Goal: Information Seeking & Learning: Learn about a topic

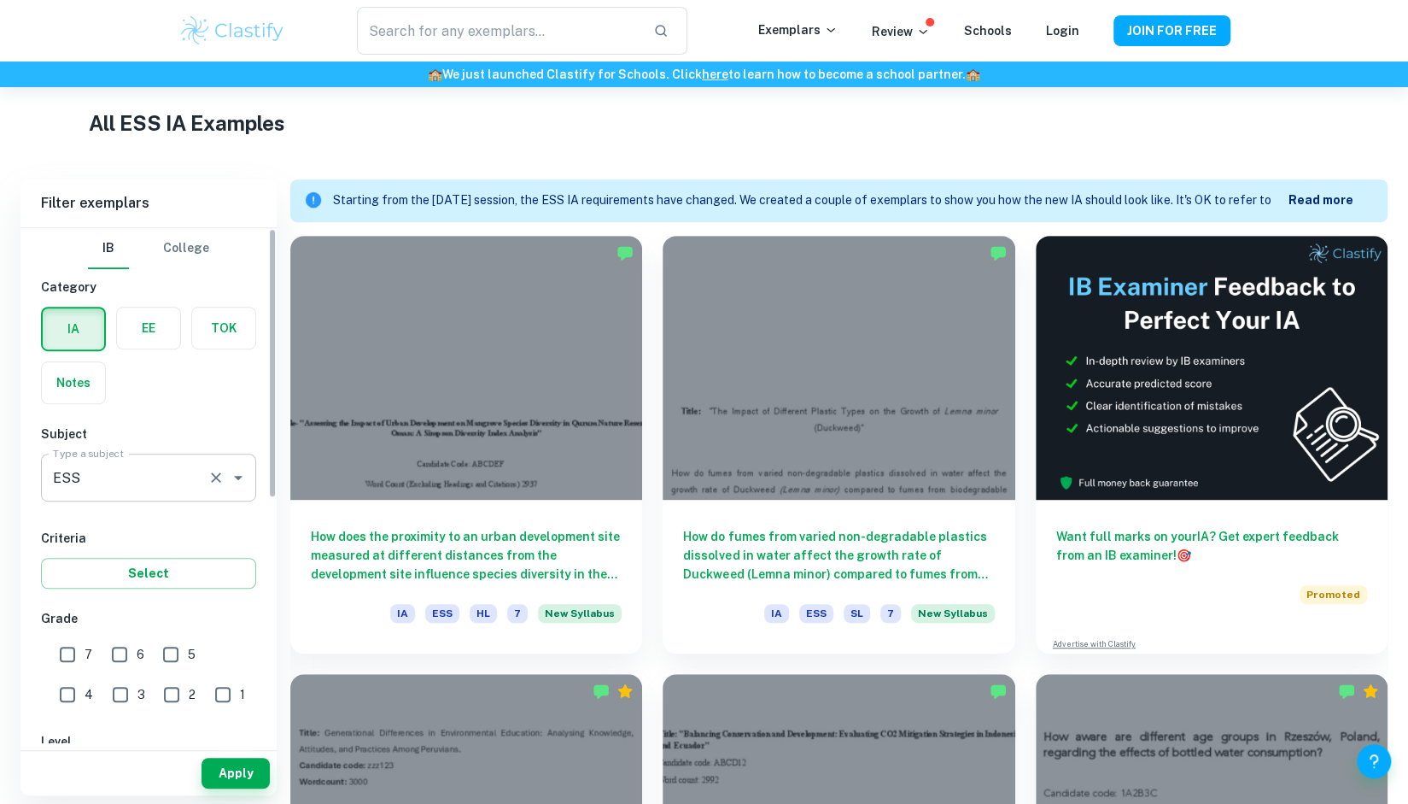
scroll to position [396, 0]
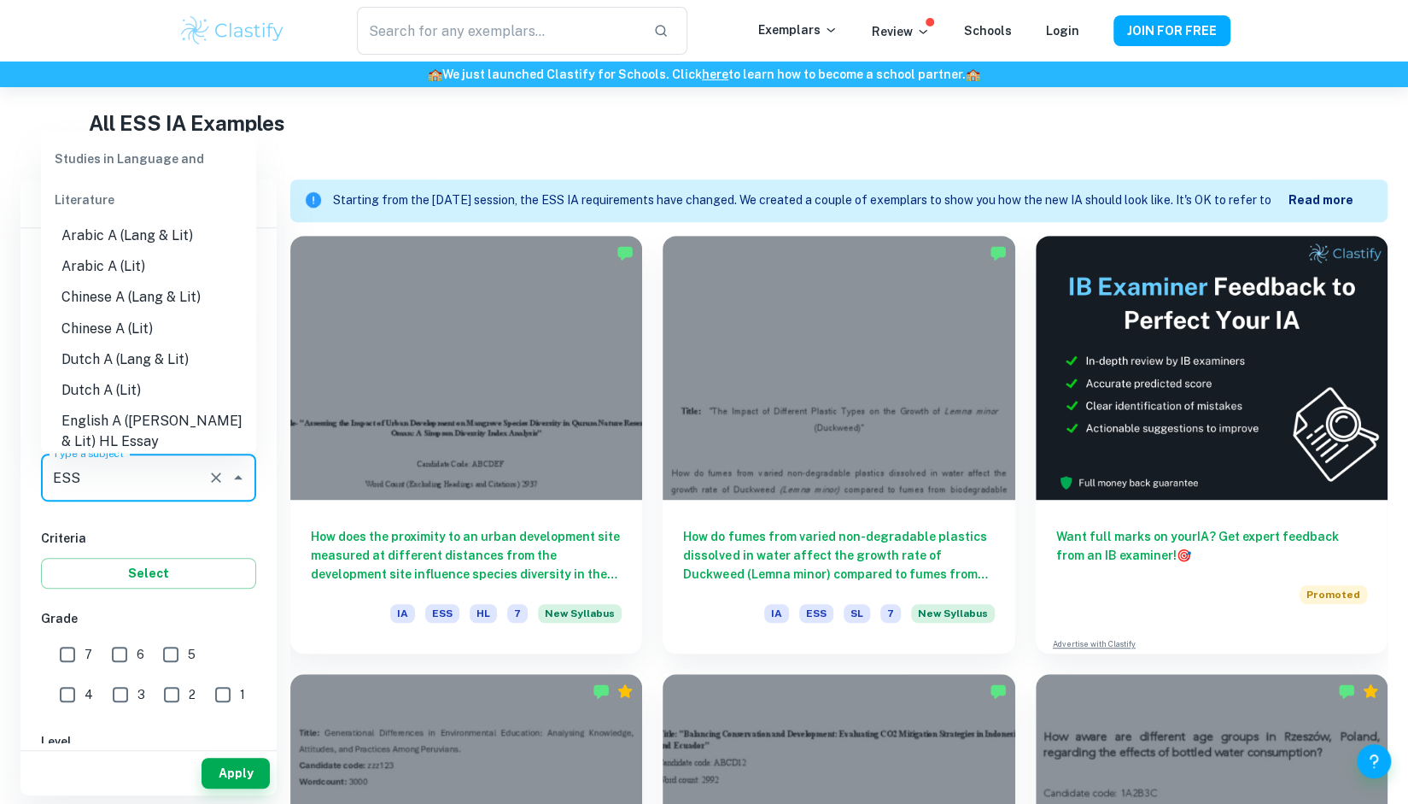
click at [144, 478] on input "ESS" at bounding box center [125, 477] width 152 height 32
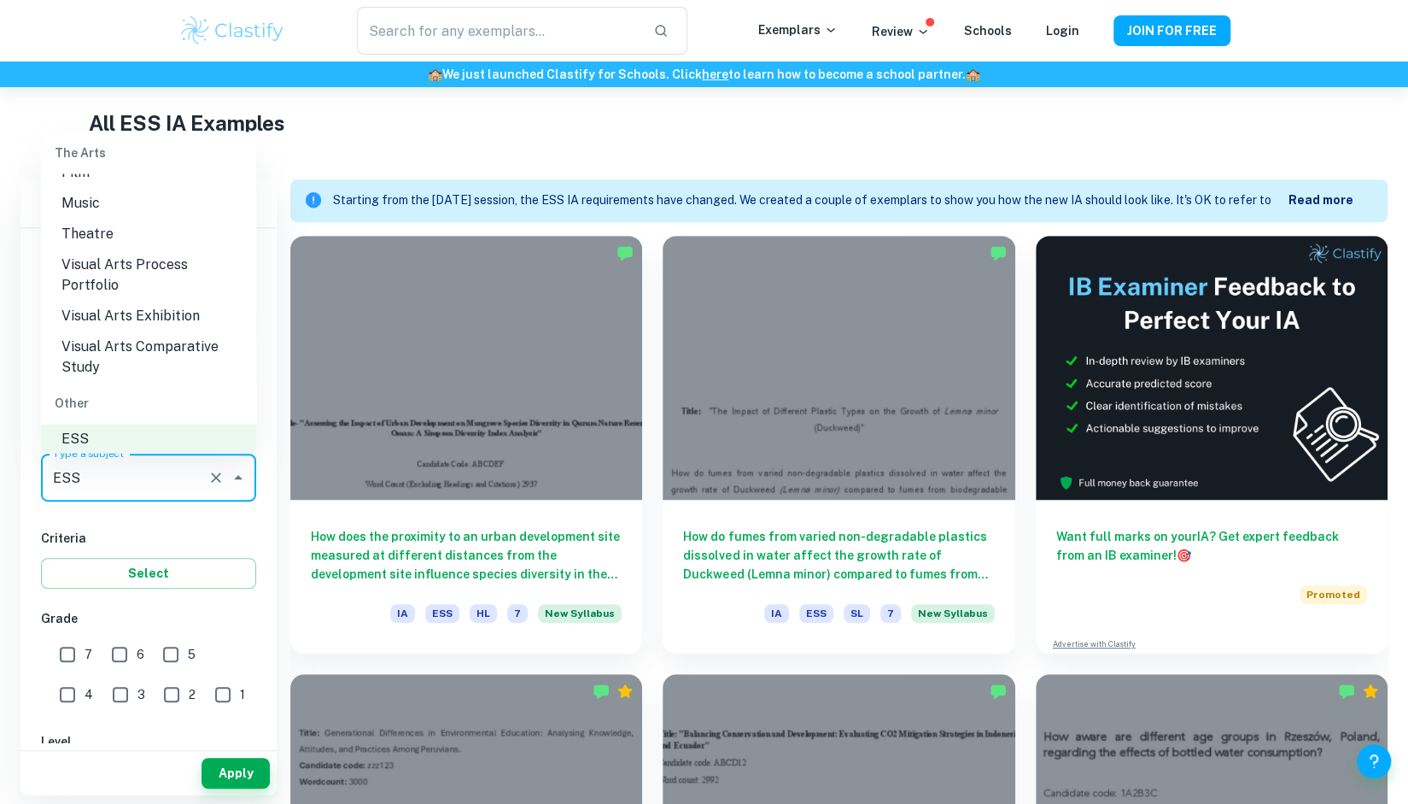
click at [177, 274] on li "Visual Arts Process Portfolio" at bounding box center [148, 273] width 215 height 51
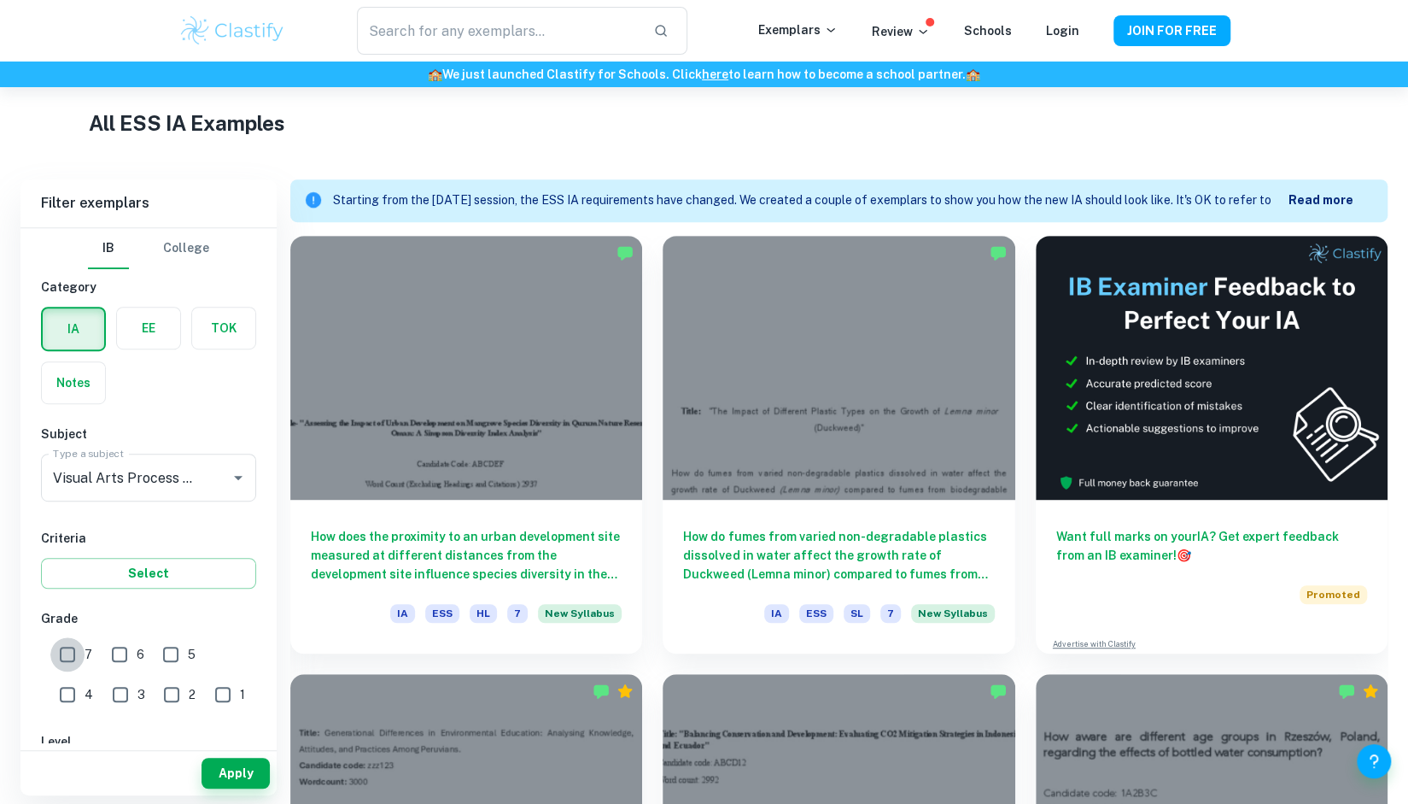
click at [59, 641] on input "7" at bounding box center [67, 654] width 34 height 34
checkbox input "true"
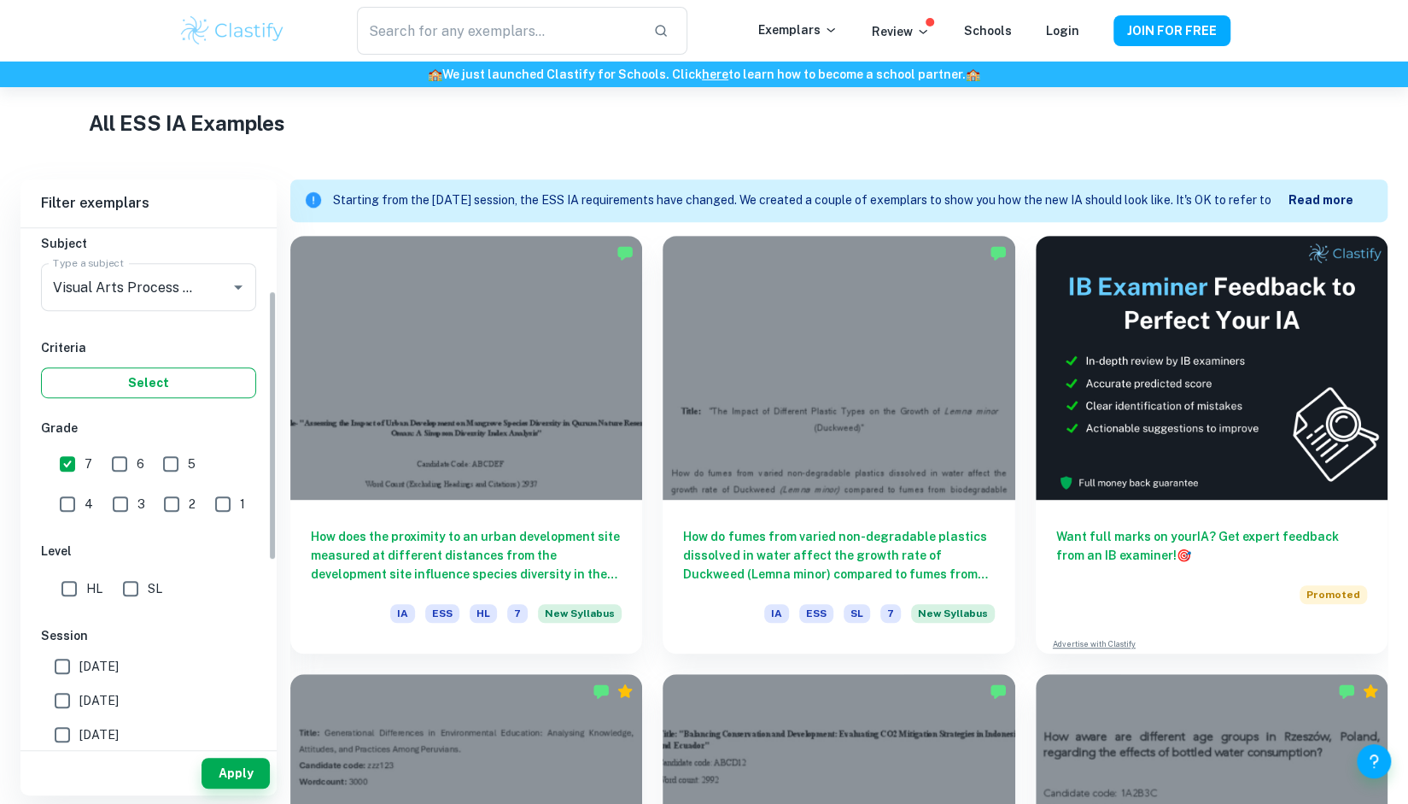
scroll to position [195, 0]
click at [73, 581] on input "HL" at bounding box center [69, 584] width 34 height 34
checkbox input "true"
click at [64, 728] on input "[DATE]" at bounding box center [62, 730] width 34 height 34
checkbox input "true"
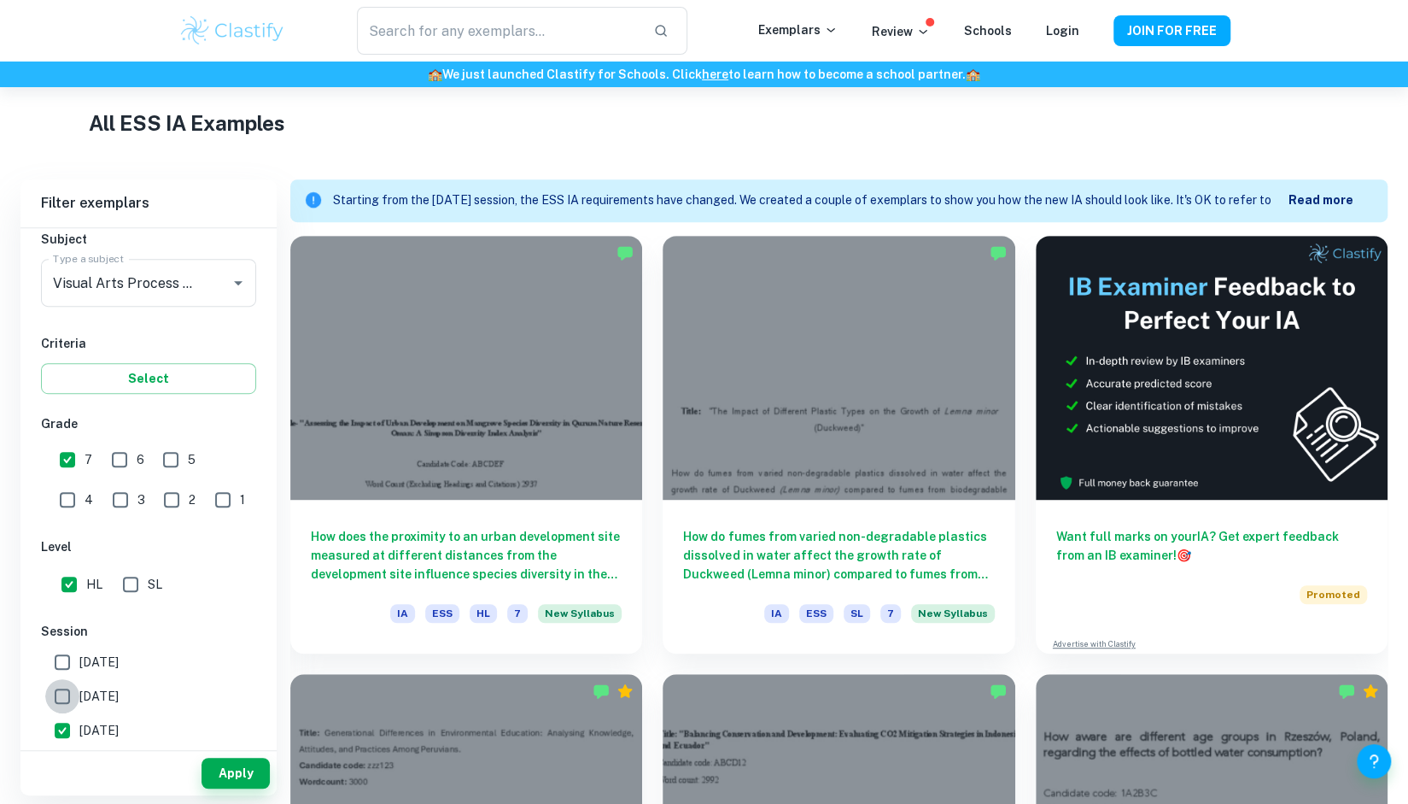
click at [69, 695] on input "[DATE]" at bounding box center [62, 696] width 34 height 34
checkbox input "true"
click at [66, 662] on input "[DATE]" at bounding box center [62, 662] width 34 height 34
checkbox input "true"
click at [252, 772] on button "Apply" at bounding box center [236, 772] width 68 height 31
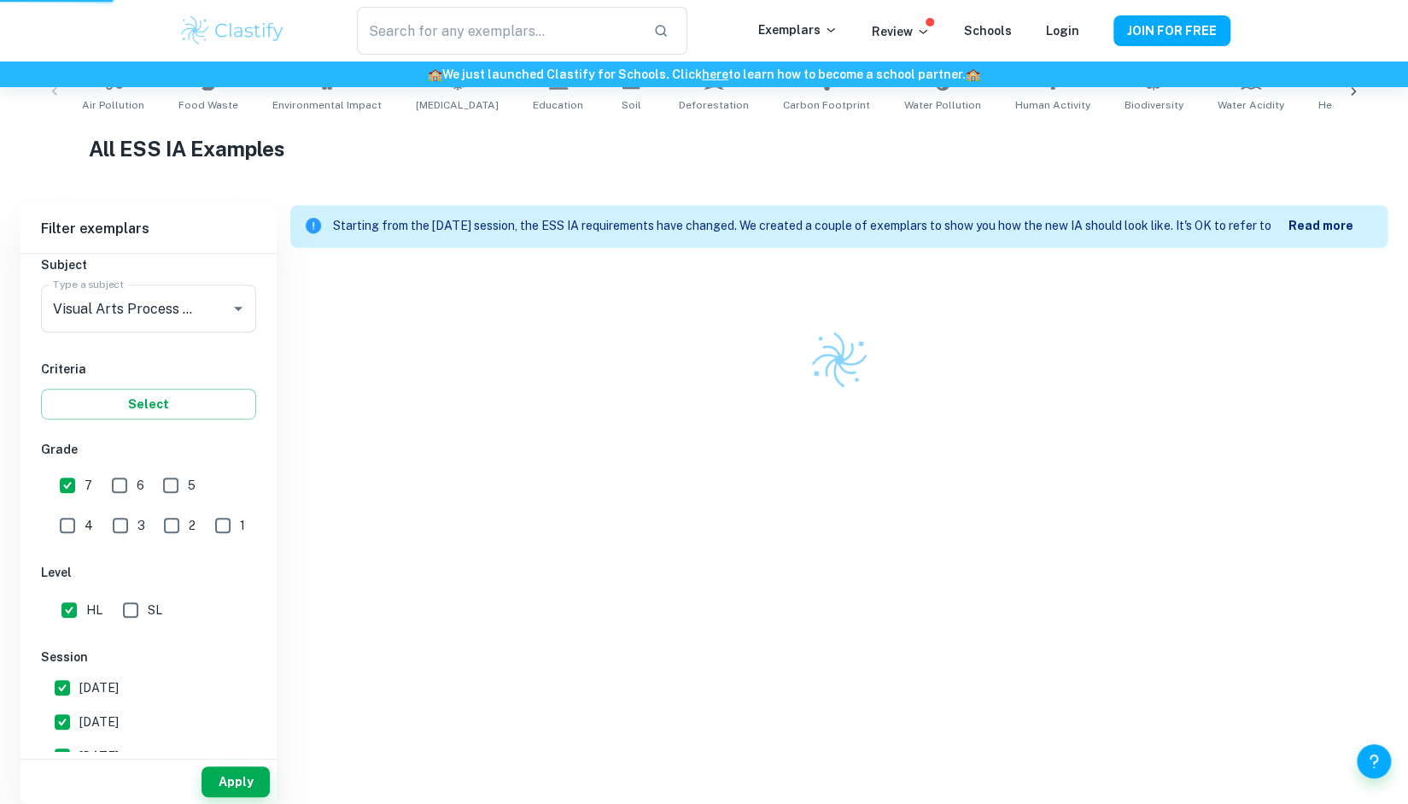
scroll to position [362, 0]
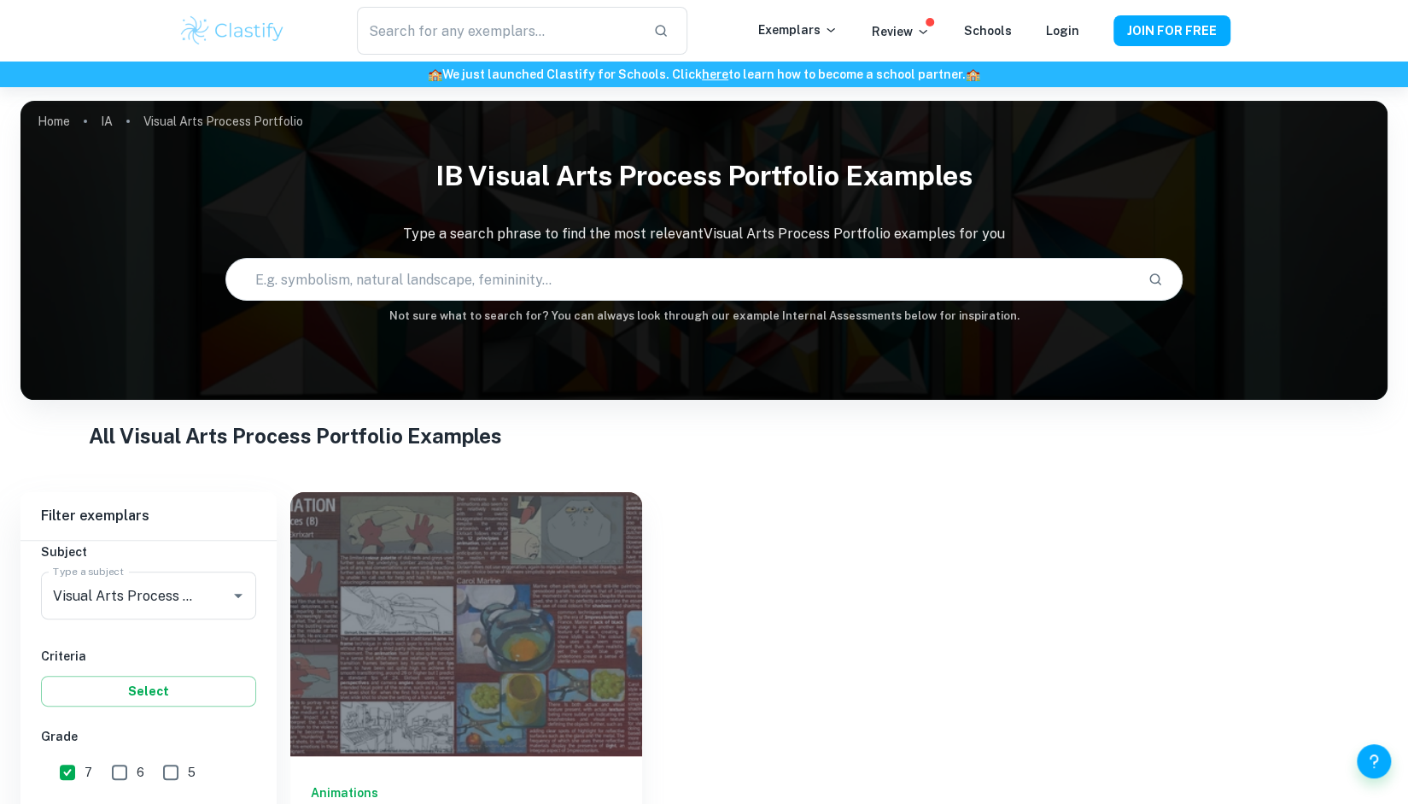
scroll to position [106, 0]
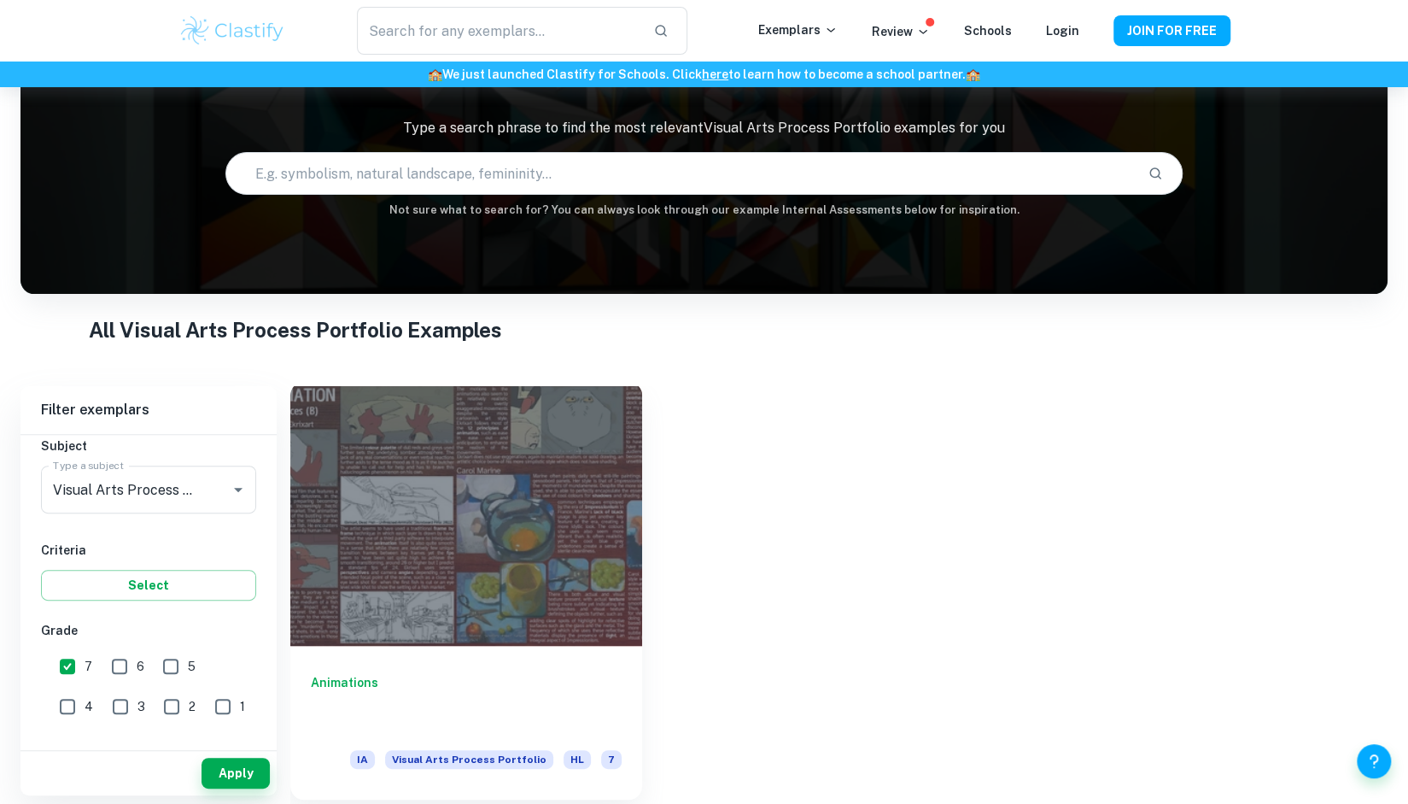
click at [505, 534] on div at bounding box center [466, 514] width 352 height 264
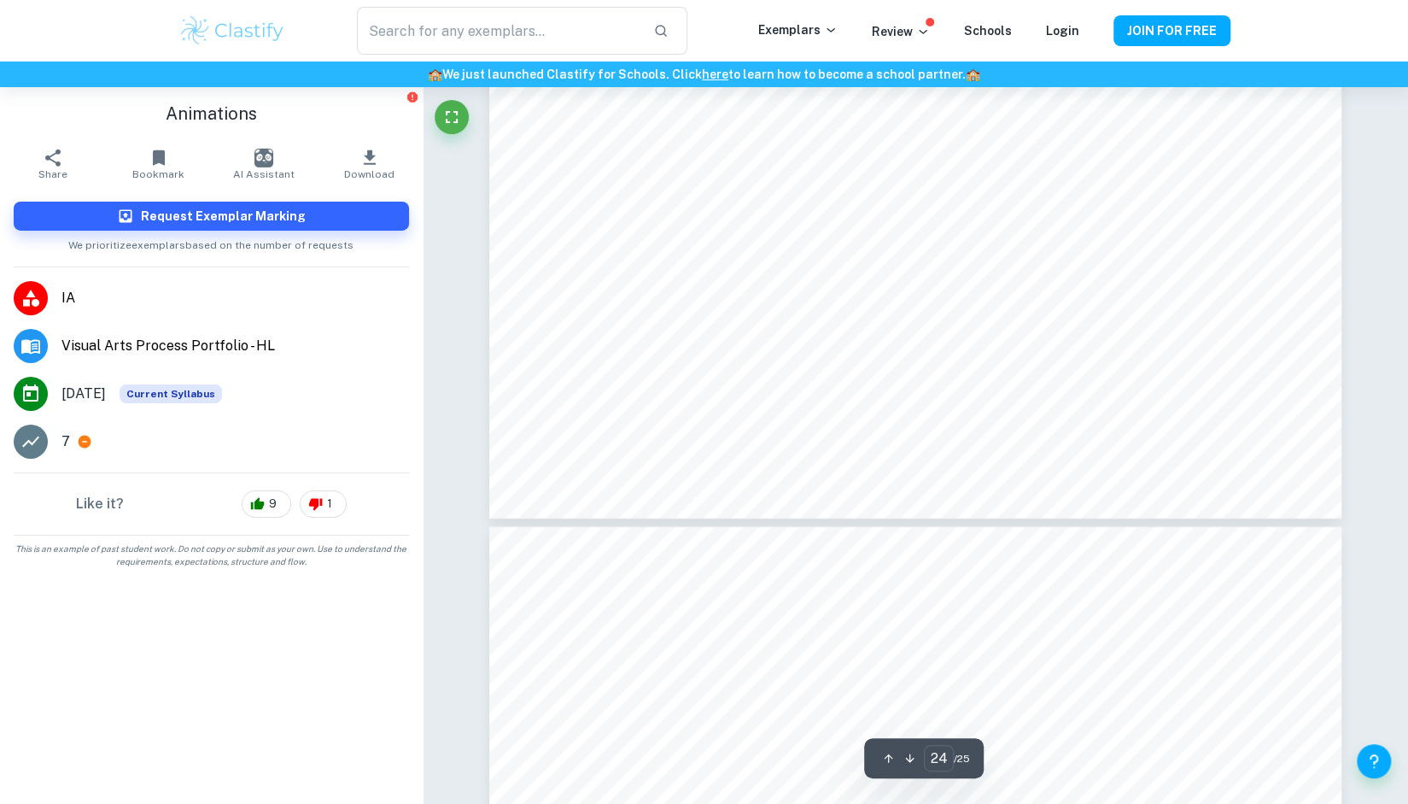
type input "25"
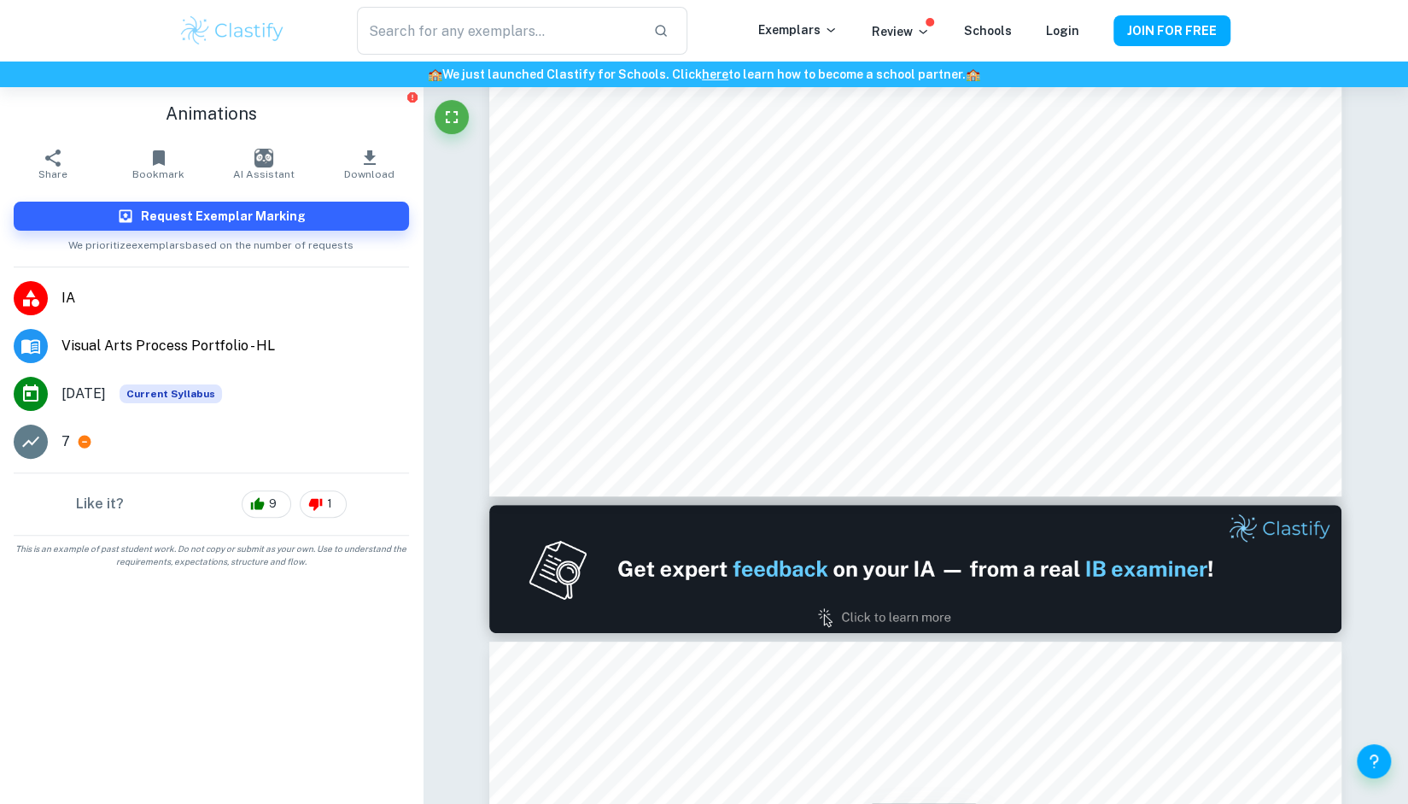
scroll to position [87, 0]
